Goal: Transaction & Acquisition: Purchase product/service

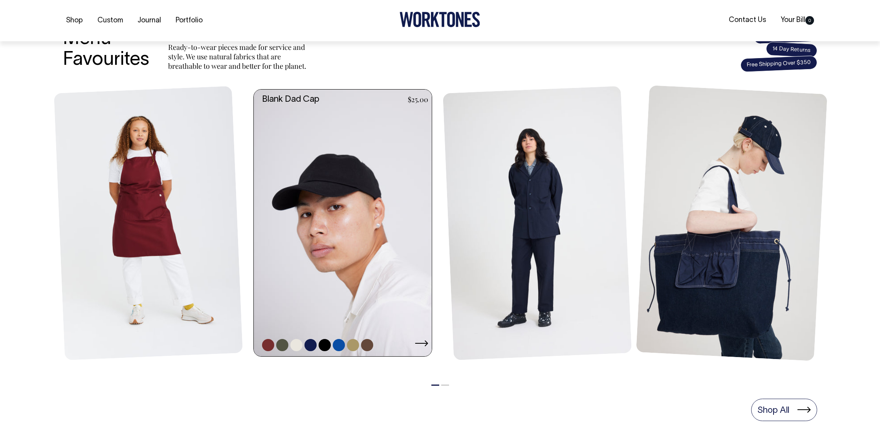
scroll to position [308, 0]
click at [350, 226] on link at bounding box center [345, 222] width 183 height 267
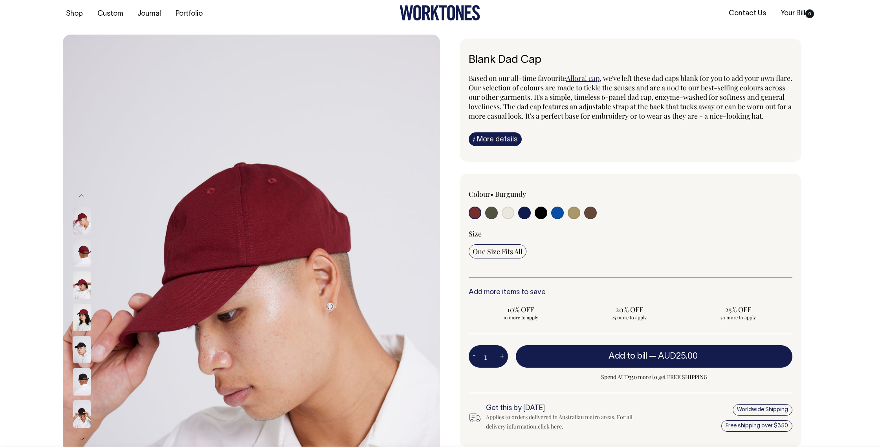
scroll to position [7, 0]
click at [484, 219] on div at bounding box center [534, 213] width 130 height 15
click at [493, 219] on input "radio" at bounding box center [491, 212] width 13 height 13
radio input "true"
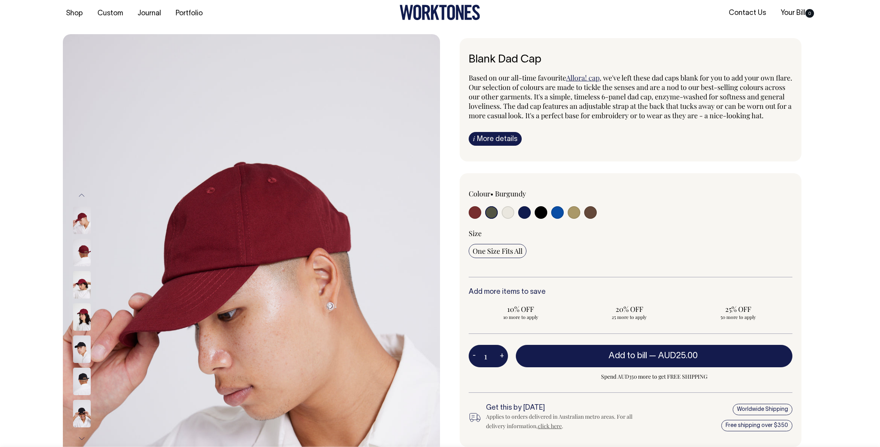
select select "Olive"
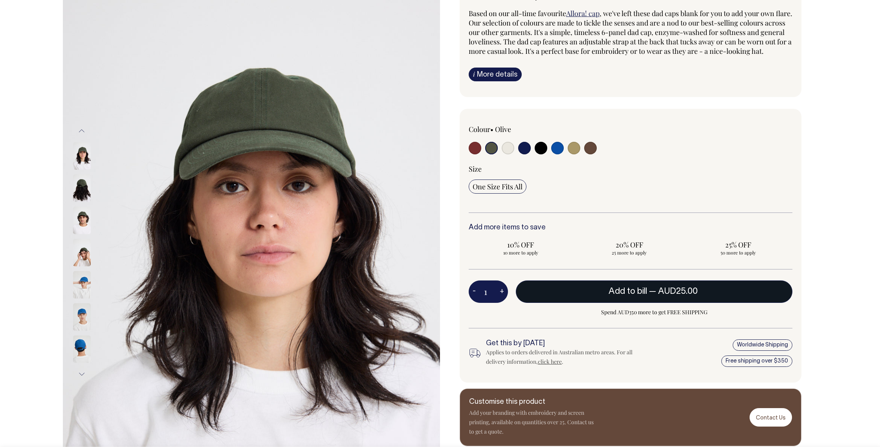
scroll to position [71, 0]
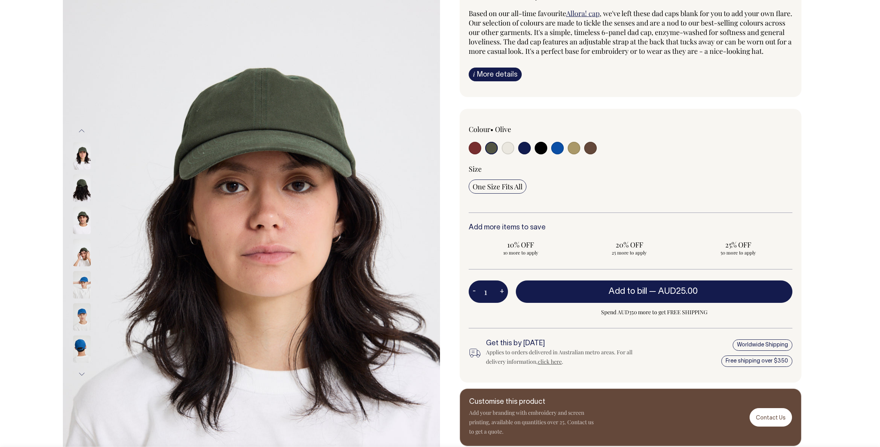
click at [477, 154] on input "radio" at bounding box center [475, 148] width 13 height 13
radio input "true"
select select "Burgundy"
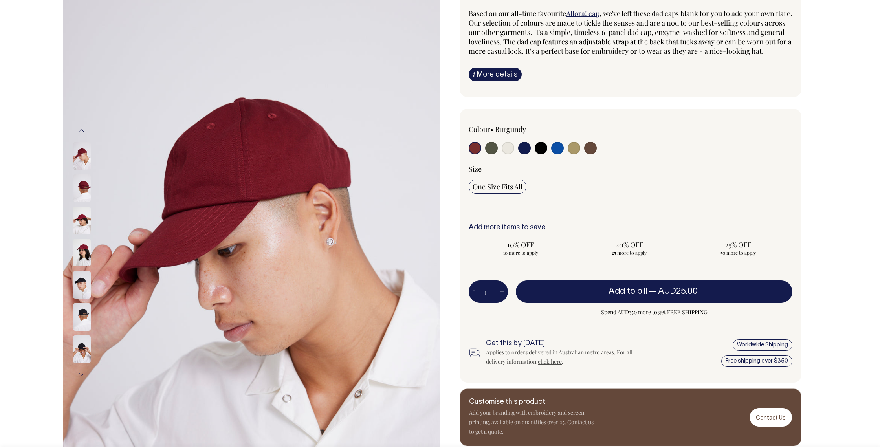
click at [593, 154] on input "radio" at bounding box center [590, 148] width 13 height 13
radio input "true"
select select "Espresso"
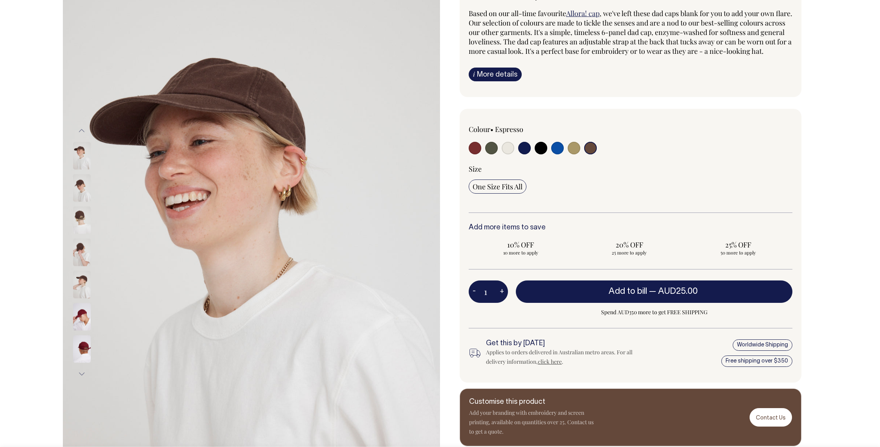
click at [577, 154] on input "radio" at bounding box center [574, 148] width 13 height 13
radio input "true"
select select "Washed Khaki"
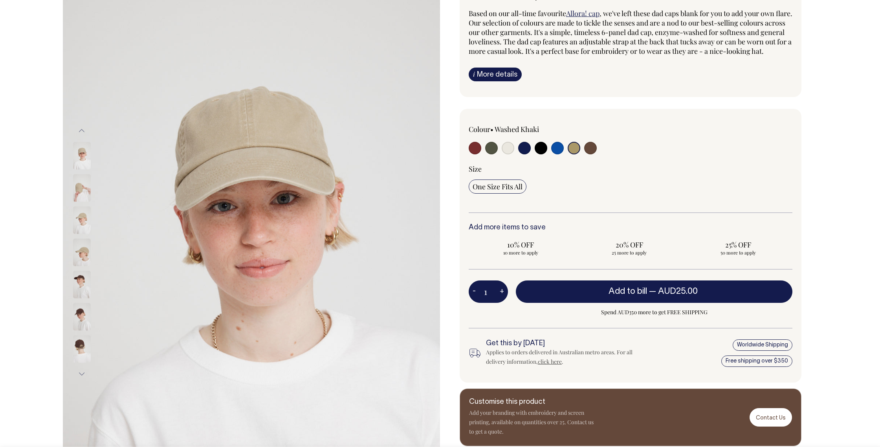
click at [544, 154] on input "radio" at bounding box center [541, 148] width 13 height 13
radio input "true"
select select "Black"
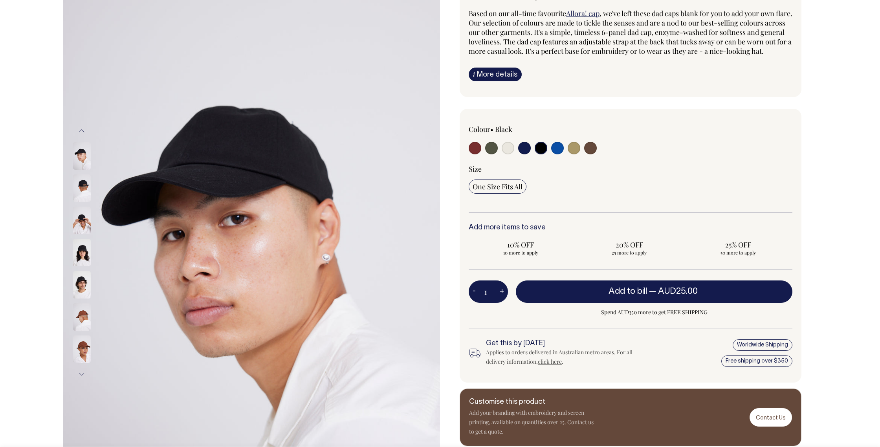
click at [556, 154] on input "radio" at bounding box center [557, 148] width 13 height 13
radio input "true"
select select "Worker Blue"
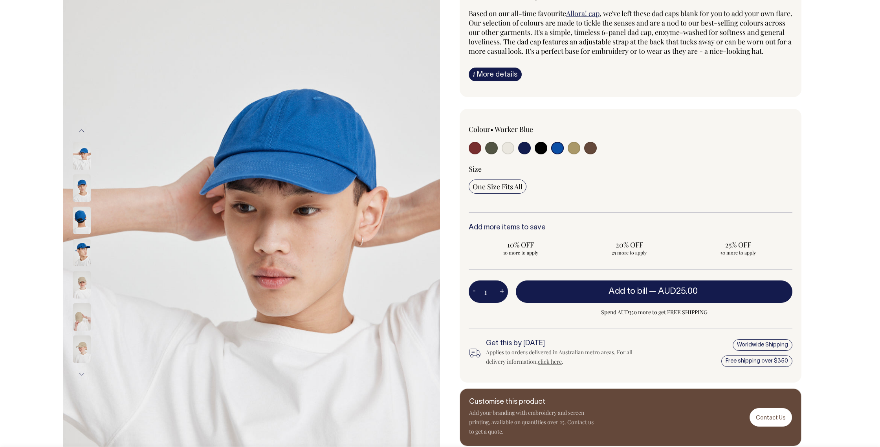
click at [508, 154] on input "radio" at bounding box center [508, 148] width 13 height 13
radio input "true"
select select "Natural"
